Goal: Information Seeking & Learning: Check status

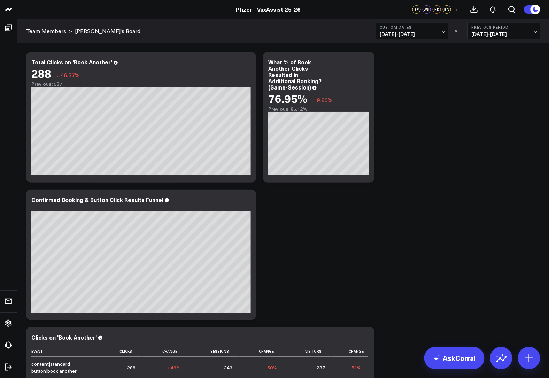
click at [486, 35] on span "[DATE] - [DATE]" at bounding box center [504, 34] width 65 height 6
click at [486, 98] on link "Custom Dates" at bounding box center [504, 100] width 72 height 13
select select "7"
select select "2025"
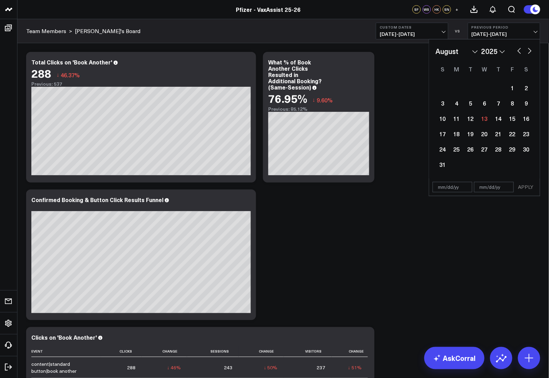
click at [486, 50] on button "button" at bounding box center [519, 50] width 7 height 8
select select "6"
select select "2025"
click at [486, 50] on button "button" at bounding box center [519, 50] width 7 height 8
select select "5"
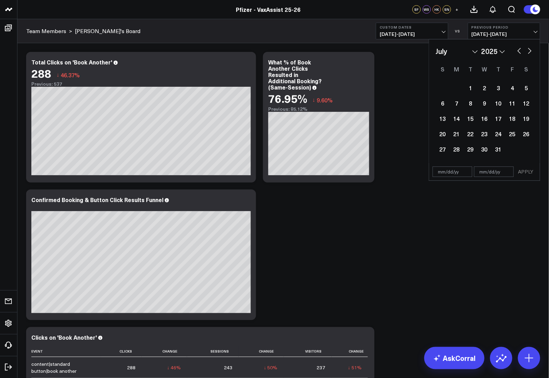
select select "2025"
click at [486, 50] on button "button" at bounding box center [519, 50] width 7 height 8
select select "4"
select select "2025"
click at [486, 50] on button "button" at bounding box center [519, 50] width 7 height 8
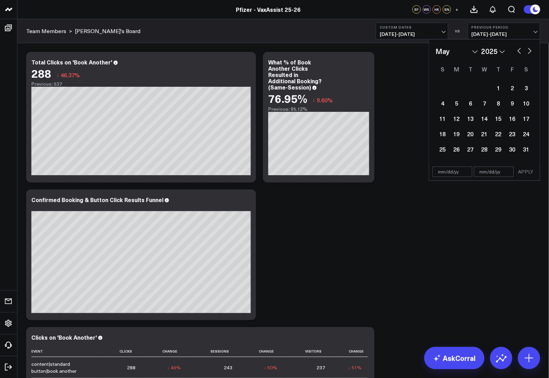
select select "3"
select select "2025"
click at [486, 50] on button "button" at bounding box center [519, 50] width 7 height 8
select select "2"
select select "2025"
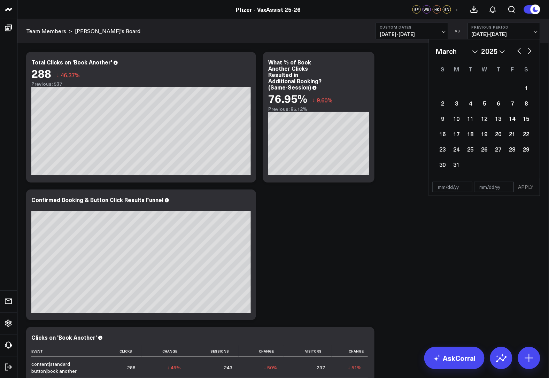
click at [447, 185] on input "text" at bounding box center [453, 187] width 40 height 10
select select "2"
select select "2025"
type input "[DATE]"
select select "8"
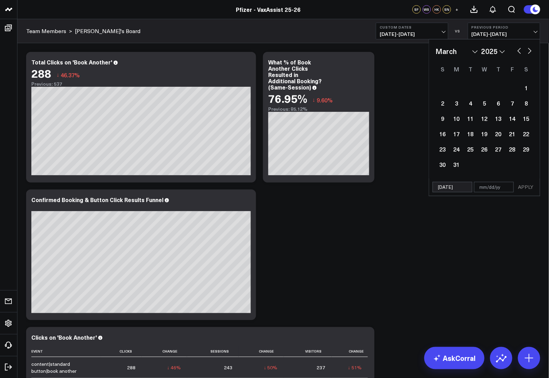
select select "2024"
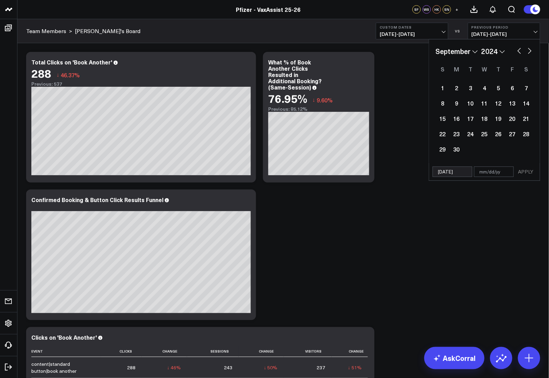
type input "[DATE]"
type input "1"
select select "8"
select select "2024"
type input "12"
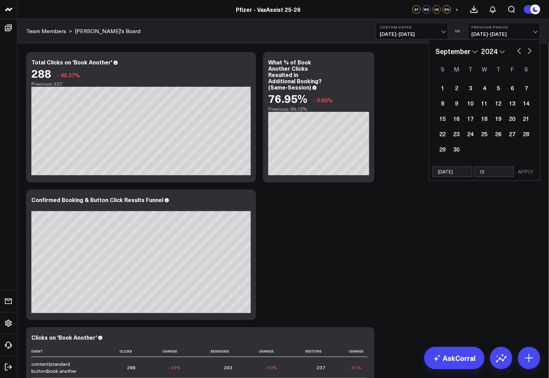
select select "8"
select select "2024"
type input "12/31"
select select "8"
select select "2024"
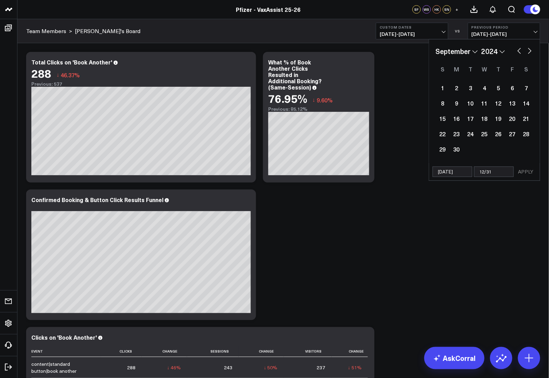
type input "12/31/"
select select "8"
select select "2024"
type input "[DATE]"
select select "8"
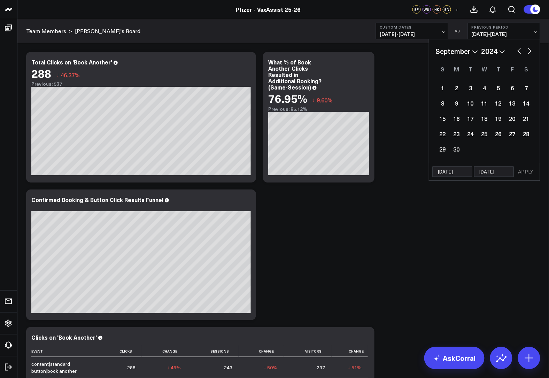
select select "2024"
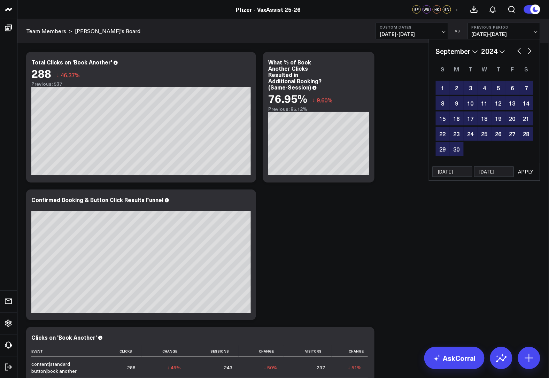
type input "[DATE]"
click at [486, 171] on button "APPLY" at bounding box center [526, 172] width 21 height 10
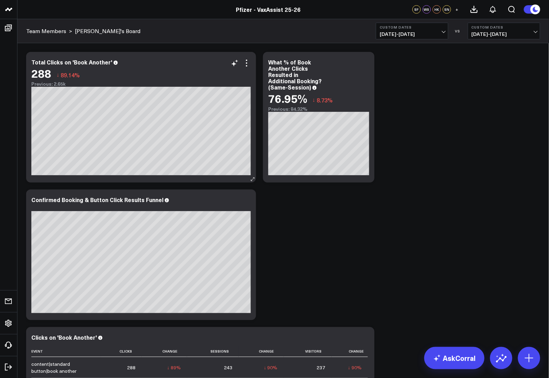
click at [176, 53] on div "Total Clicks on 'Book Another' 288 ↓ 89.14% Previous: 2.65k [#fff fontSize:14px…" at bounding box center [141, 117] width 230 height 131
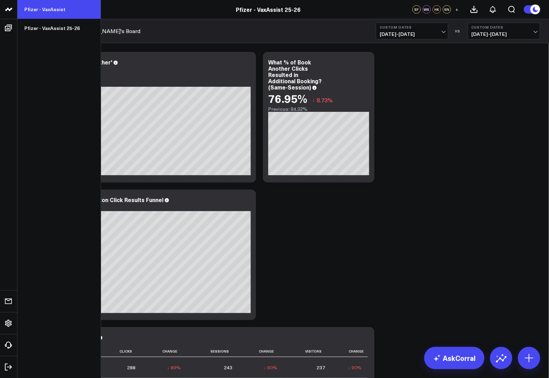
click at [55, 5] on link "Pfizer - VaxAssist" at bounding box center [58, 9] width 83 height 19
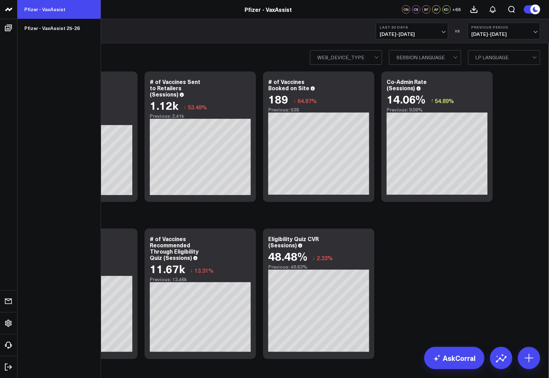
click at [79, 6] on link "Pfizer - VaxAssist" at bounding box center [58, 9] width 83 height 19
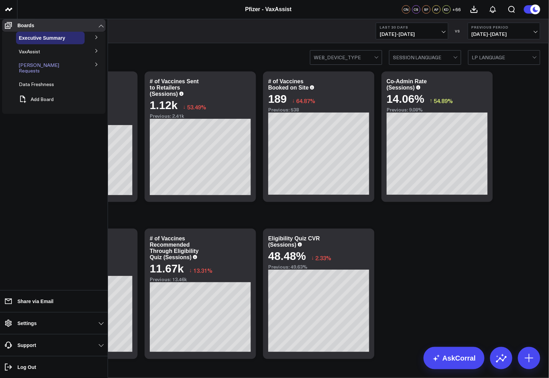
click at [46, 68] on span "[PERSON_NAME] Requests" at bounding box center [39, 68] width 40 height 12
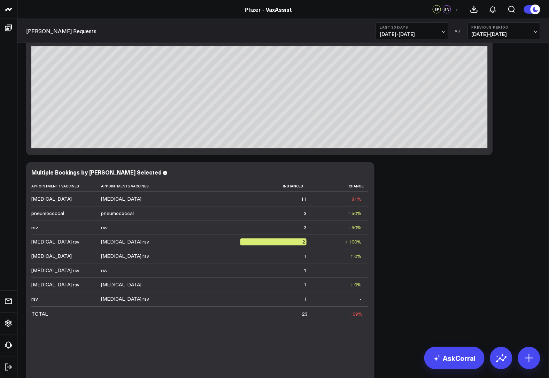
scroll to position [310, 0]
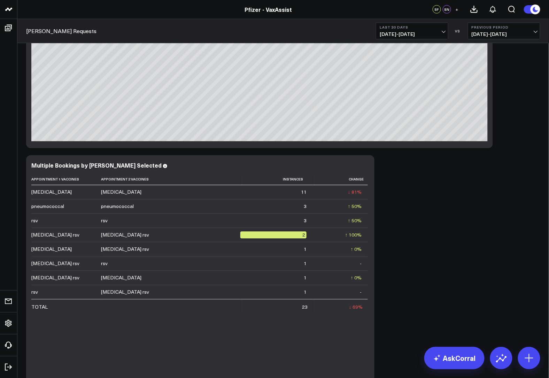
click at [413, 36] on span "[DATE] - [DATE]" at bounding box center [412, 34] width 65 height 6
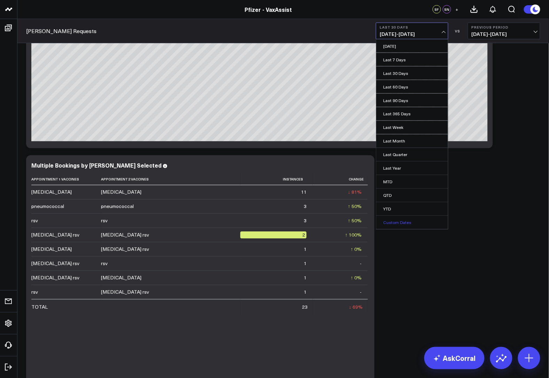
click at [405, 228] on link "Custom Dates" at bounding box center [412, 222] width 72 height 13
select select "7"
select select "2025"
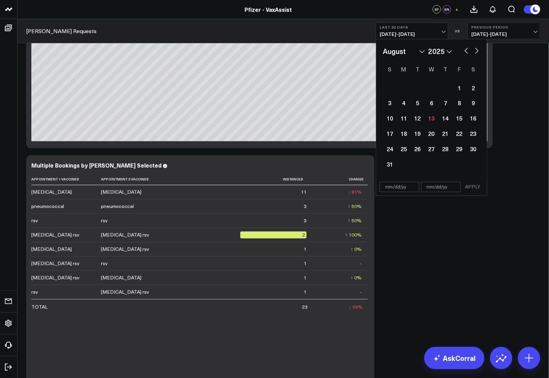
click at [389, 189] on input "text" at bounding box center [400, 187] width 40 height 10
select select "7"
select select "2025"
type input "4/21/24"
select select "3"
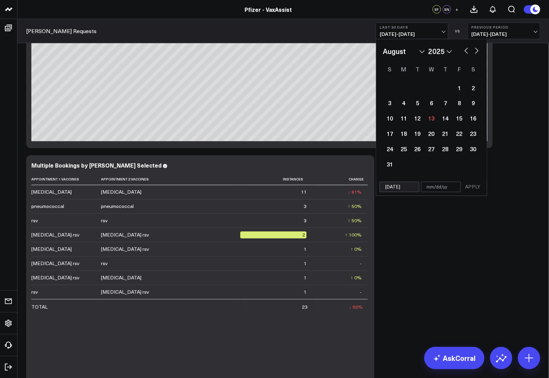
select select "2024"
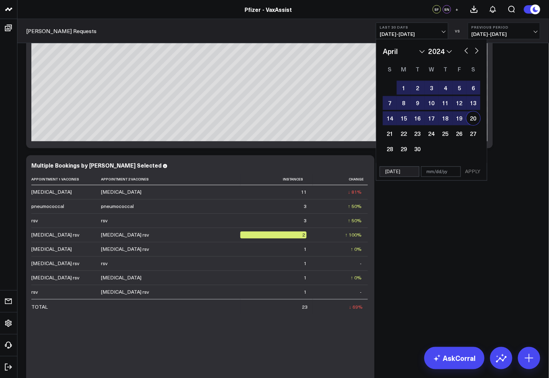
type input "4/21/24"
click at [428, 172] on input "text" at bounding box center [441, 172] width 40 height 10
select select "3"
select select "2024"
type input "8"
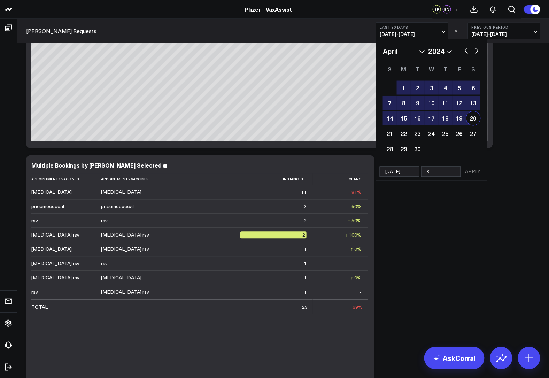
select select "3"
select select "2024"
type input "8/"
select select "3"
select select "2024"
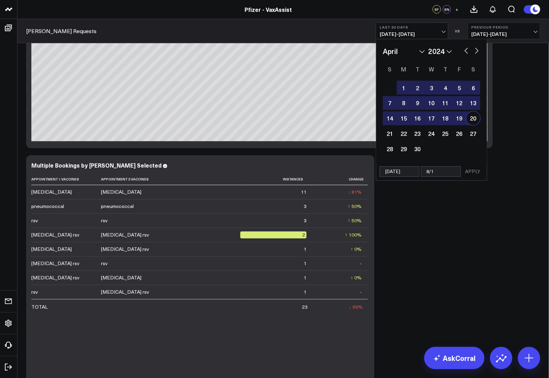
type input "8/13"
select select "3"
select select "2024"
type input "8/1"
select select "3"
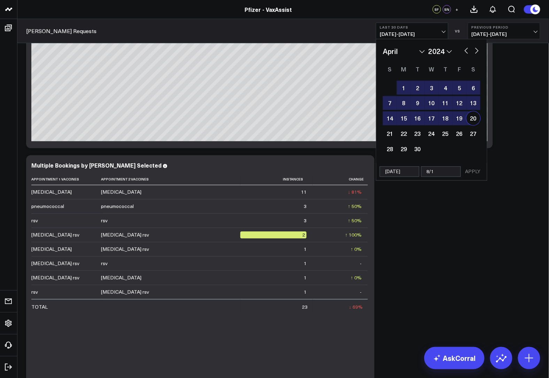
select select "2024"
type input "8/12"
select select "3"
select select "2024"
type input "8/12/"
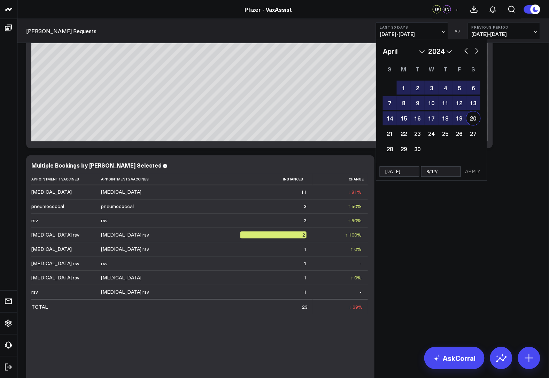
select select "3"
select select "2024"
type input "8/12/2"
select select "3"
select select "2024"
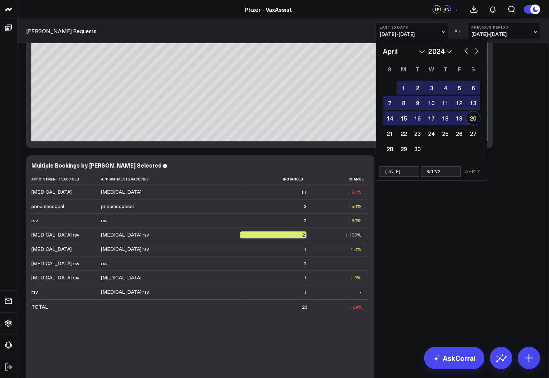
type input "8/12/25"
select select "3"
select select "2024"
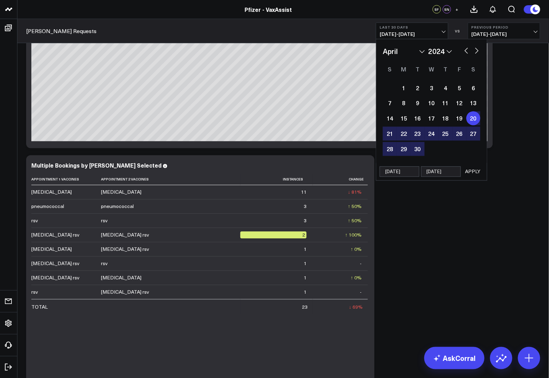
type input "8/12/25"
click at [413, 170] on input "4/21/24" at bounding box center [400, 172] width 40 height 10
select select "3"
select select "2024"
type input "4/21/25"
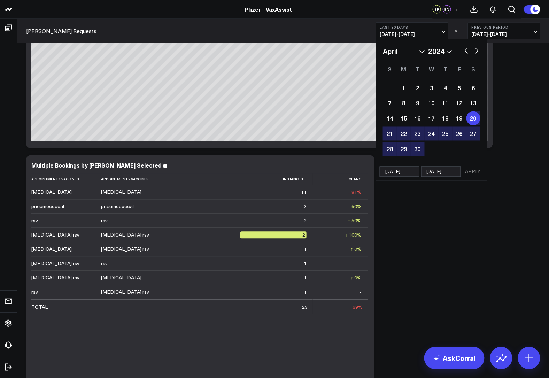
select select "3"
select select "2025"
type input "4/21/25"
click at [471, 173] on button "APPLY" at bounding box center [473, 172] width 21 height 10
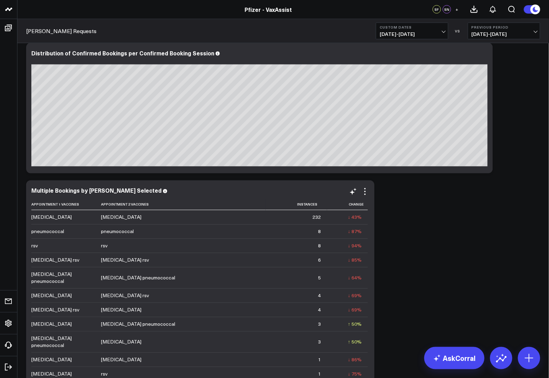
scroll to position [271, 0]
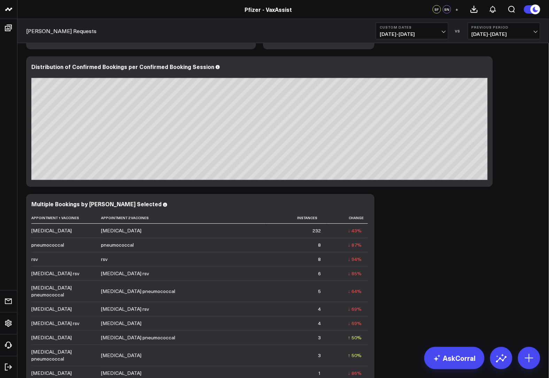
click at [510, 37] on span "[DATE] - [DATE]" at bounding box center [504, 34] width 65 height 6
click at [510, 101] on link "Custom Dates" at bounding box center [504, 100] width 72 height 13
select select "7"
select select "2025"
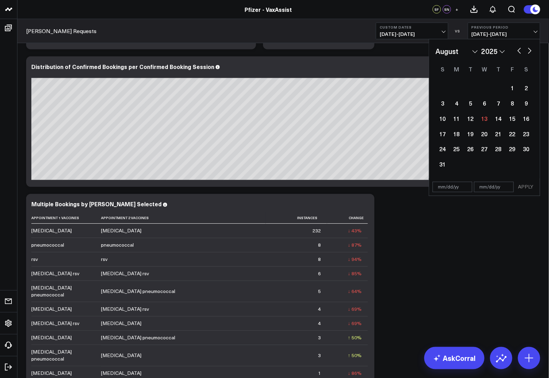
click at [445, 182] on input "text" at bounding box center [453, 187] width 40 height 10
select select "7"
select select "2025"
type input "9/1/25"
select select "8"
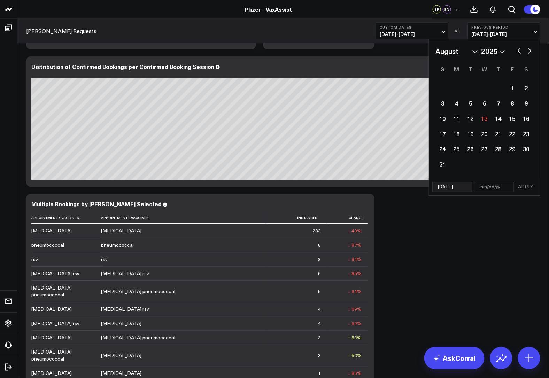
select select "2025"
type input "9/1/25"
type input "12"
select select "8"
select select "2025"
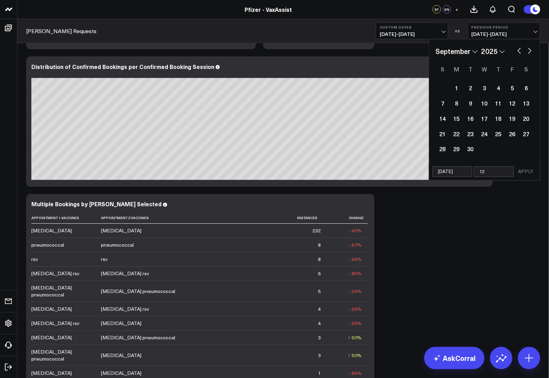
type input "12/"
select select "8"
select select "2025"
type input "12/31"
select select "8"
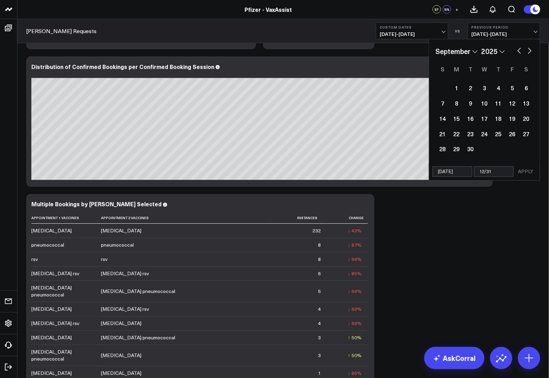
select select "2025"
type input "12/31/"
select select "8"
select select "2025"
type input "12/31/2"
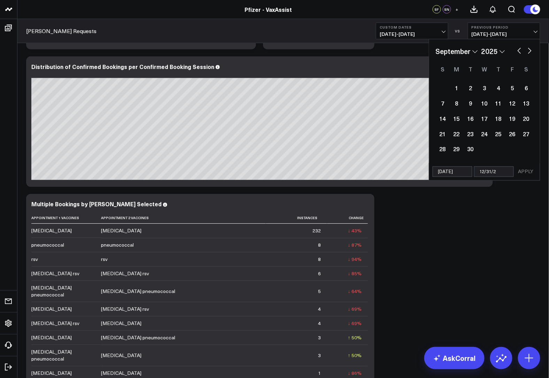
select select "8"
select select "2025"
type input "[DATE]"
select select "8"
select select "2025"
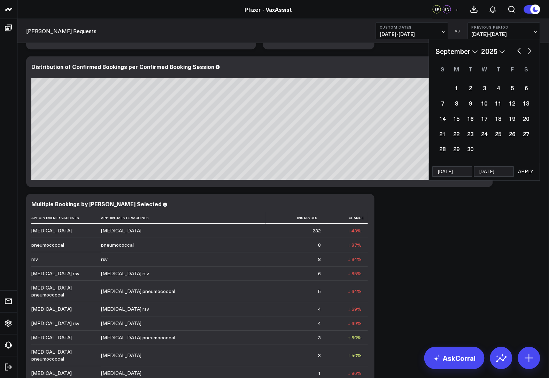
type input "[DATE]"
click at [457, 172] on input "9/1/25" at bounding box center [453, 172] width 40 height 10
select select "8"
select select "2025"
type input "[DATE]"
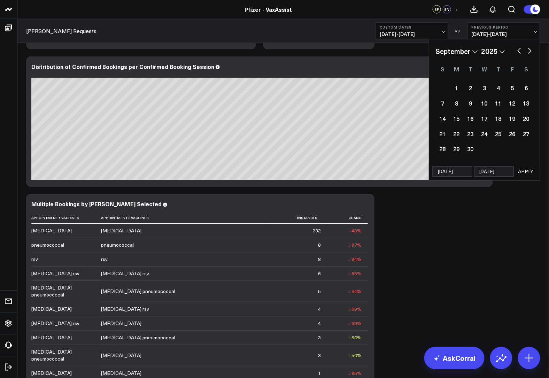
select select "8"
select select "2024"
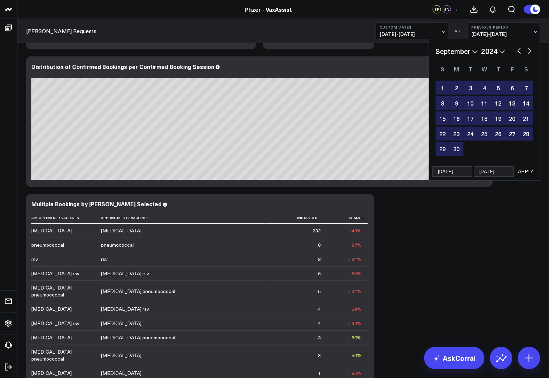
type input "[DATE]"
click at [527, 177] on div "9/1/24 12/31/24 APPLY" at bounding box center [485, 172] width 112 height 18
select select "8"
select select "2024"
click at [524, 172] on button "APPLY" at bounding box center [526, 172] width 21 height 10
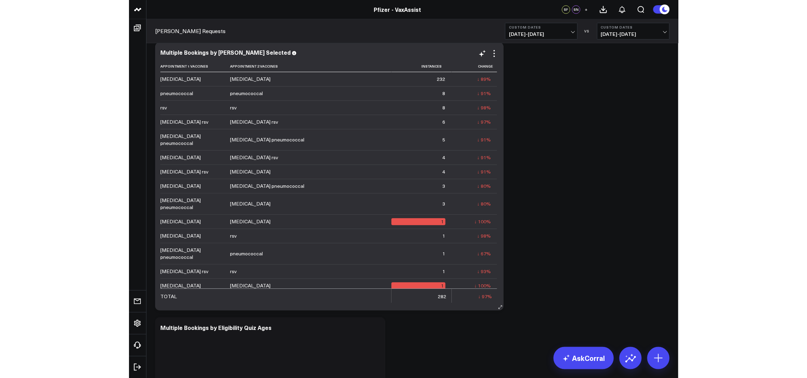
scroll to position [426, 0]
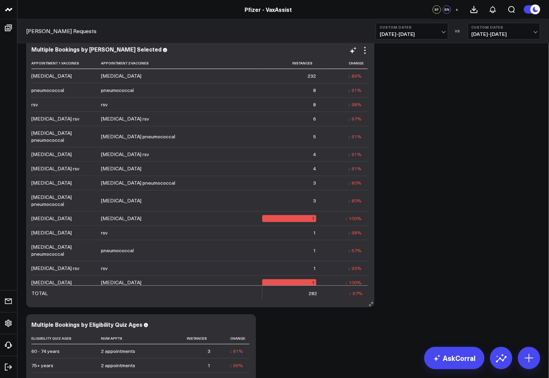
click at [114, 176] on td "covid_19 pneumococcal" at bounding box center [181, 183] width 161 height 14
click at [163, 23] on div "Sam Ng Requests Custom Dates 04/21/25 - 08/12/25 VS Custom Dates 09/01/24 - 12/…" at bounding box center [283, 31] width 532 height 24
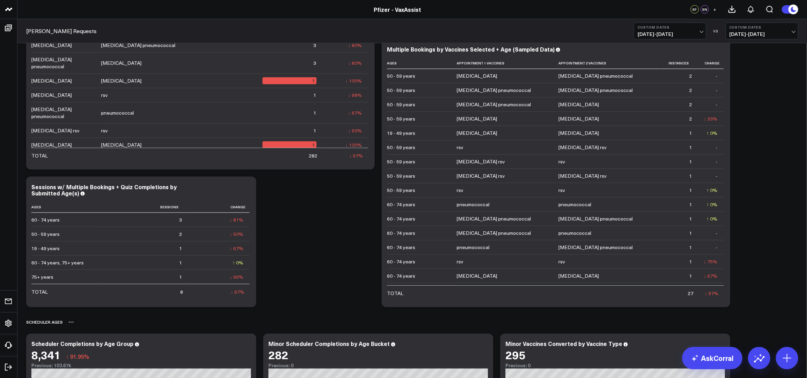
click at [123, 329] on div "Scheduler Ages" at bounding box center [412, 322] width 772 height 16
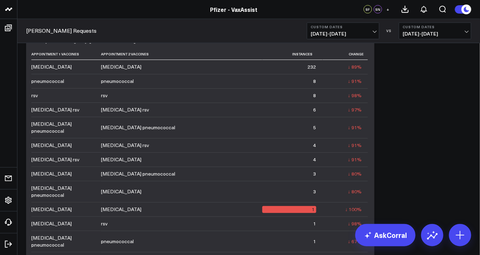
scroll to position [401, 0]
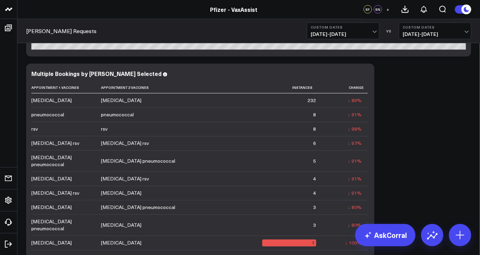
click at [443, 26] on b "Custom Dates" at bounding box center [435, 27] width 65 height 4
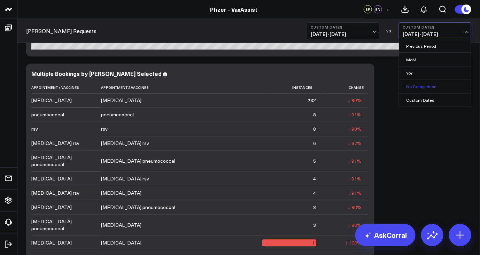
click at [420, 86] on link "No Comparison" at bounding box center [435, 86] width 72 height 13
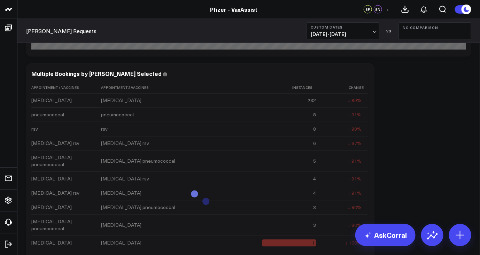
click at [363, 34] on span "04/21/25 - 08/12/25" at bounding box center [343, 34] width 65 height 6
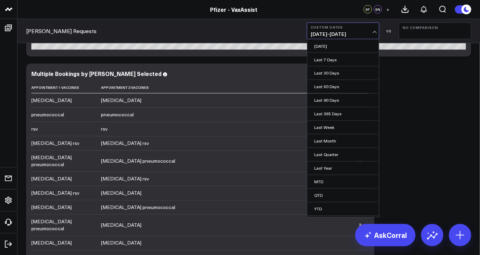
click at [354, 32] on span "04/21/25 - 08/12/25" at bounding box center [343, 34] width 65 height 6
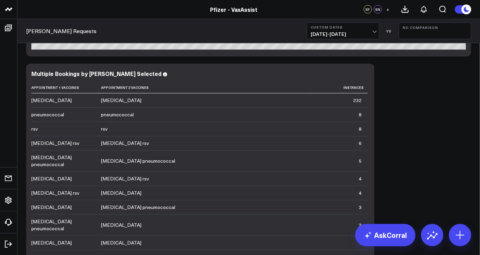
click at [354, 32] on span "04/21/25 - 08/12/25" at bounding box center [343, 34] width 65 height 6
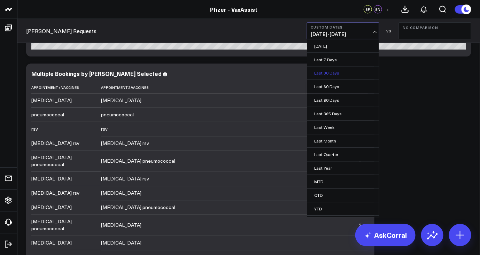
scroll to position [10, 0]
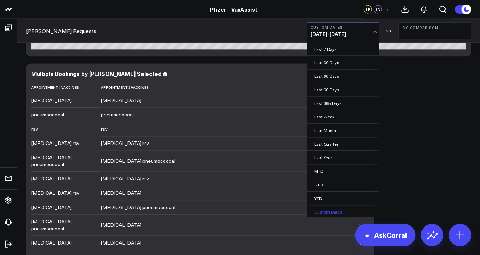
click at [332, 208] on link "Custom Dates" at bounding box center [343, 212] width 72 height 13
select select "7"
select select "2025"
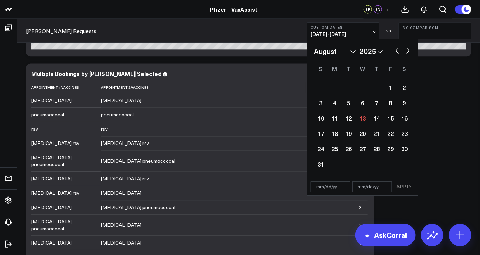
click at [318, 185] on input "text" at bounding box center [331, 187] width 40 height 10
select select "7"
select select "2025"
type input "[DATE]"
select select "8"
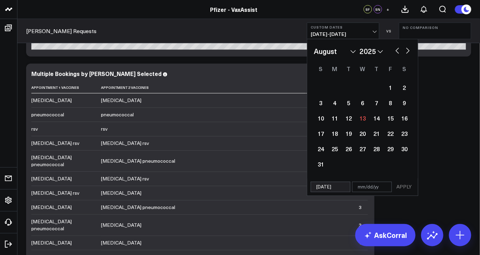
select select "2024"
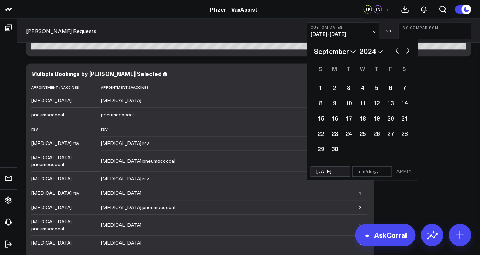
type input "[DATE]"
click at [364, 173] on input "text" at bounding box center [372, 172] width 40 height 10
select select "8"
select select "2024"
type input "4"
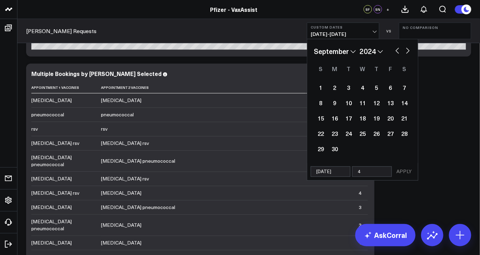
select select "8"
select select "2024"
type input "4/"
select select "8"
select select "2024"
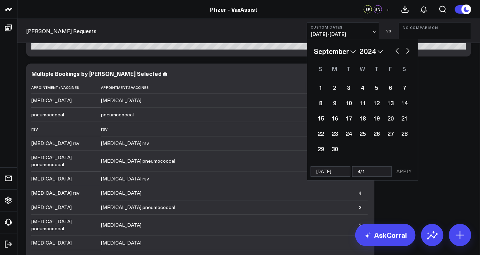
type input "4/18"
select select "8"
select select "2024"
select select "8"
select select "2024"
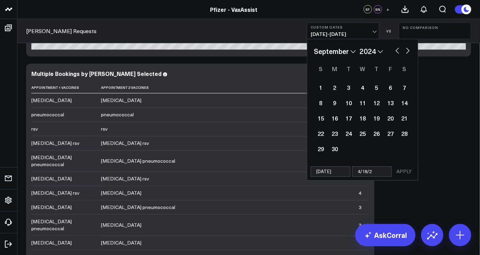
type input "4/18/25"
select select "8"
select select "2024"
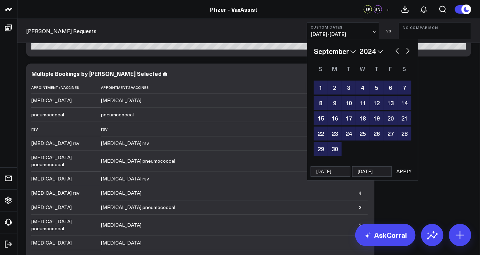
type input "4/18/25"
click at [405, 171] on button "APPLY" at bounding box center [404, 172] width 21 height 10
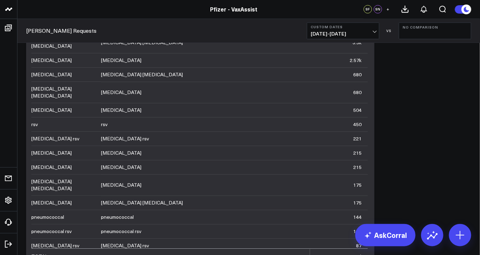
scroll to position [462, 0]
